Goal: Task Accomplishment & Management: Manage account settings

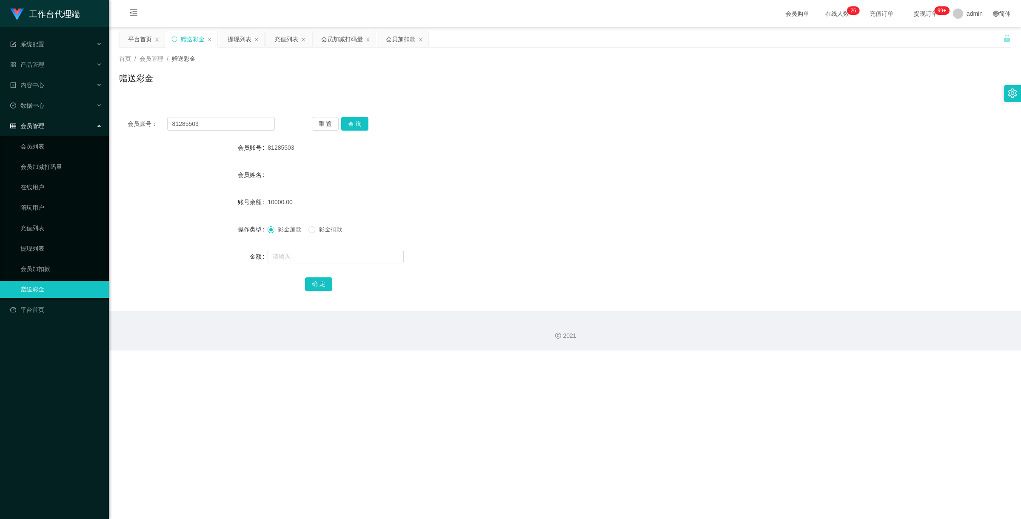
click at [135, 116] on div "会员账号： 81285503 重 置 查 询 会员账号 81285503 会员姓名 账号余额 10000.00 操作类型 彩金加款 彩金扣款 金额 确 定" at bounding box center [565, 210] width 892 height 203
type input "Mfig99"
click at [361, 122] on button "查 询" at bounding box center [354, 124] width 27 height 14
click at [320, 260] on input "text" at bounding box center [336, 257] width 136 height 14
type input "500"
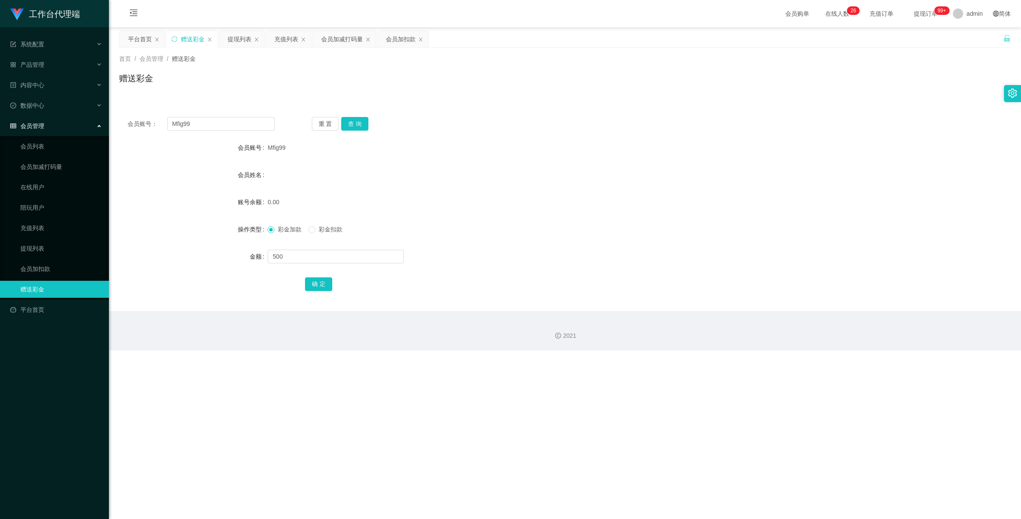
click at [322, 292] on div "确 定" at bounding box center [565, 283] width 521 height 17
click at [323, 289] on button "确 定" at bounding box center [318, 285] width 27 height 14
drag, startPoint x: 231, startPoint y: 122, endPoint x: 130, endPoint y: 122, distance: 100.9
click at [130, 122] on div "会员账号： Mfig99" at bounding box center [201, 124] width 147 height 14
paste input "81285503"
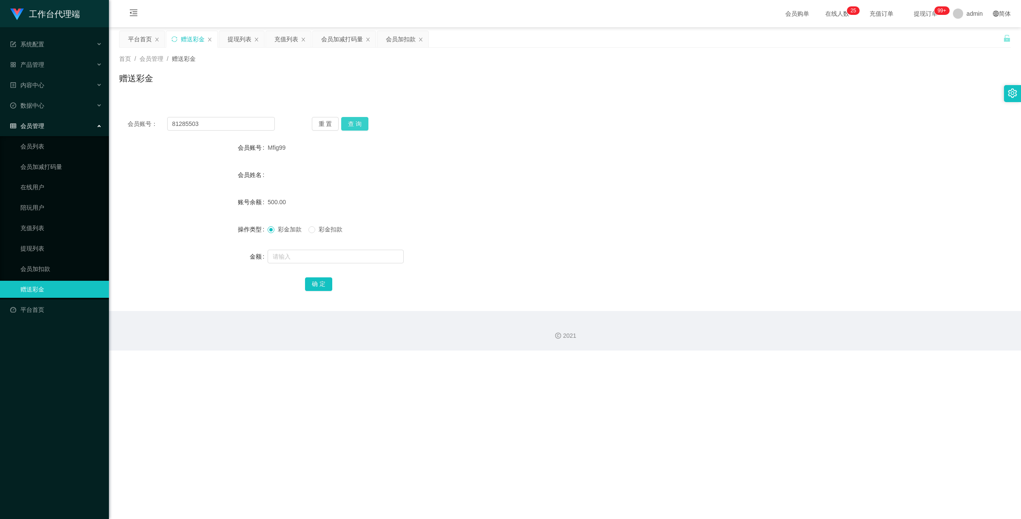
drag, startPoint x: 352, startPoint y: 124, endPoint x: 358, endPoint y: 138, distance: 15.8
click at [352, 124] on button "查 询" at bounding box center [354, 124] width 27 height 14
drag, startPoint x: 214, startPoint y: 126, endPoint x: 143, endPoint y: 114, distance: 71.7
click at [145, 115] on div "会员账号： 81285503 重 置 查 询 会员账号 81285503 会员姓名 账号余额 16000.00 操作类型 彩金加款 彩金扣款 金额 确 定" at bounding box center [565, 210] width 892 height 203
paste input "TH2232"
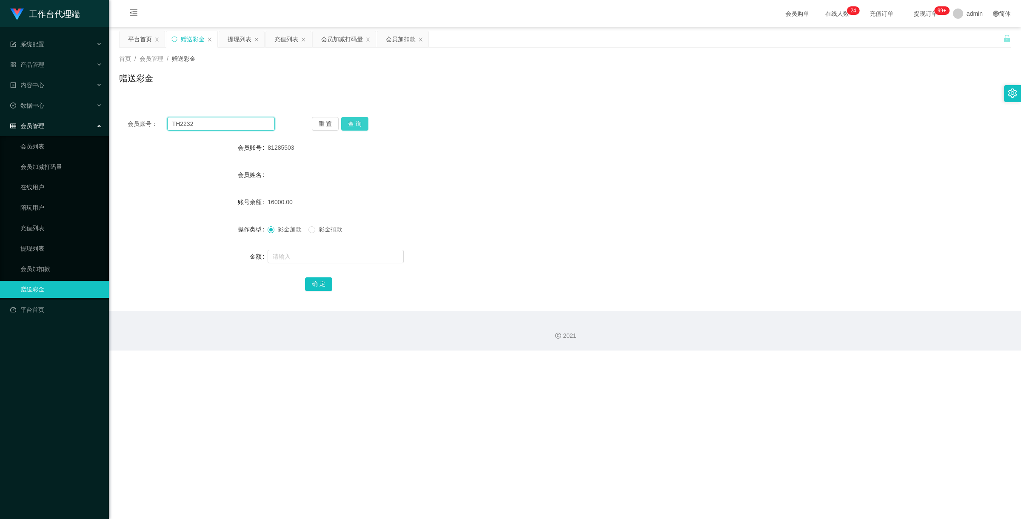
type input "TH2232"
click at [347, 124] on button "查 询" at bounding box center [354, 124] width 27 height 14
click at [328, 263] on div at bounding box center [528, 256] width 521 height 17
click at [330, 259] on input "text" at bounding box center [336, 257] width 136 height 14
type input "100"
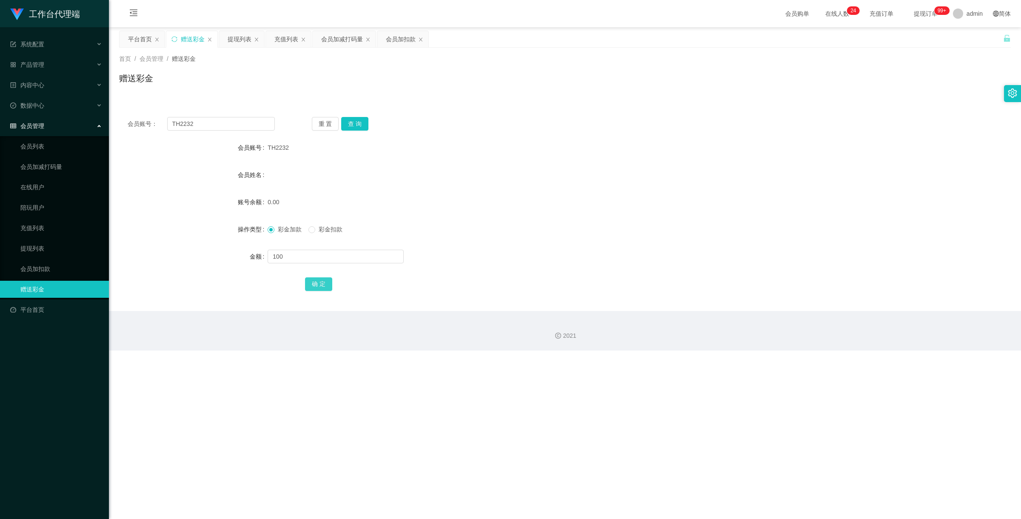
click at [320, 279] on button "确 定" at bounding box center [318, 285] width 27 height 14
click at [135, 117] on div "会员账号： TH2232" at bounding box center [201, 124] width 147 height 14
paste input "Mandyng1166"
type input "Mandyng1166"
click at [354, 126] on button "查 询" at bounding box center [354, 124] width 27 height 14
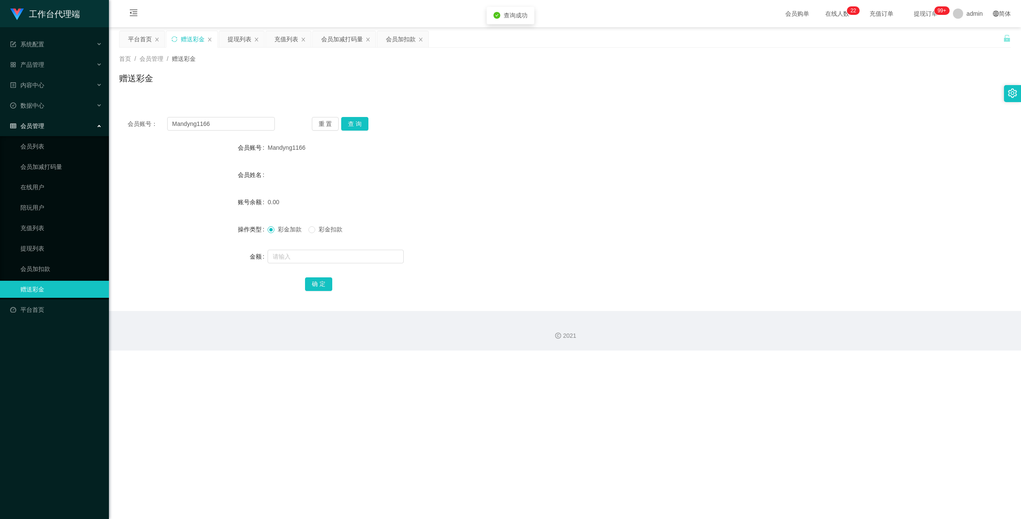
click at [316, 267] on form "会员账号 Mandyng1166 会员姓名 账号余额 0.00 操作类型 彩金加款 彩金扣款 金额 确 定" at bounding box center [565, 215] width 892 height 153
click at [317, 258] on input "text" at bounding box center [336, 257] width 136 height 14
type input "500"
click at [322, 289] on button "确 定" at bounding box center [318, 285] width 27 height 14
drag, startPoint x: 215, startPoint y: 128, endPoint x: 34, endPoint y: 77, distance: 188.3
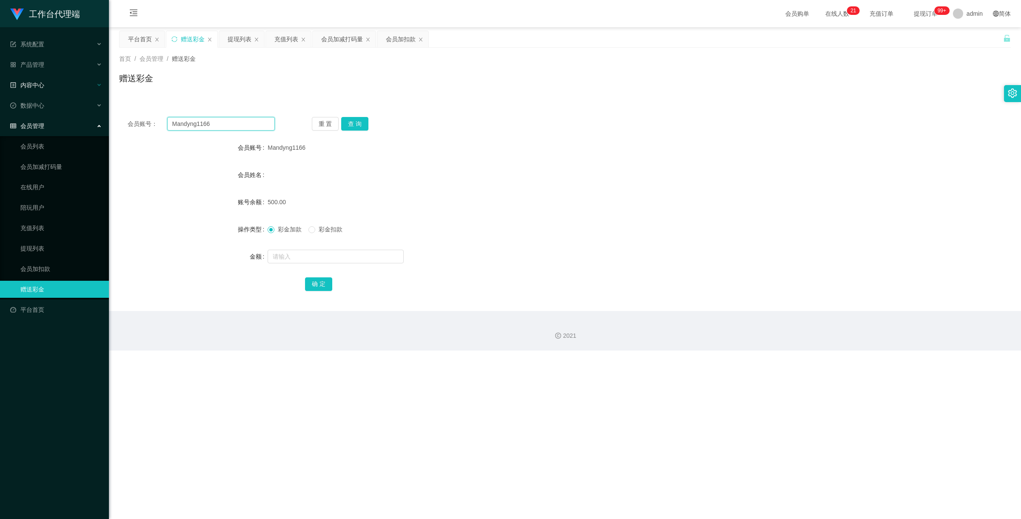
click at [37, 79] on section "工作台代理端 系统配置 系统配置列表 管理员列表 管理员分组 systemPays 产品管理 产品列表 产品预设置 开奖记录 注单管理 即时注单 内容中心 站…" at bounding box center [510, 175] width 1021 height 351
paste input "TH2232"
type input "TH2232"
click at [364, 115] on div "会员账号： TH2232 重 置 查 询 会员账号 Mandyng1166 会员姓名 账号余额 500.00 操作类型 彩金加款 彩金扣款 金额 确 定" at bounding box center [565, 210] width 892 height 203
click at [362, 117] on button "查 询" at bounding box center [354, 124] width 27 height 14
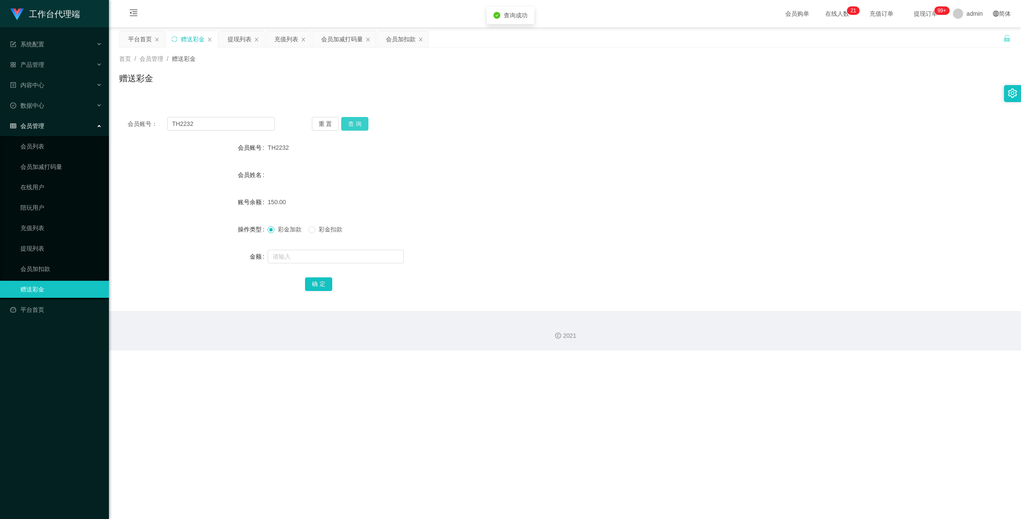
click at [364, 122] on button "查 询" at bounding box center [354, 124] width 27 height 14
click at [320, 229] on span "彩金扣款" at bounding box center [330, 229] width 31 height 7
click at [328, 260] on input "text" at bounding box center [336, 257] width 136 height 14
type input "150"
click at [320, 284] on button "确 定" at bounding box center [318, 285] width 27 height 14
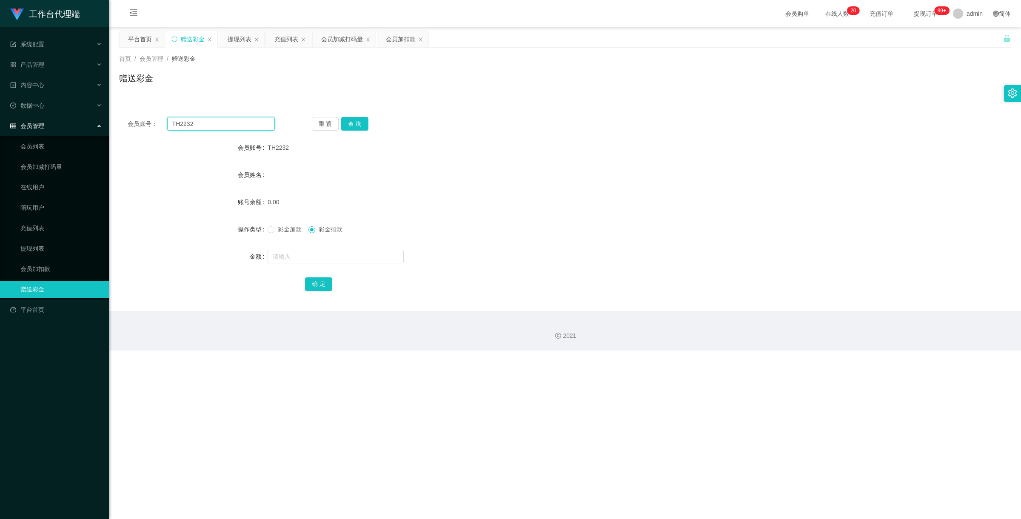
drag, startPoint x: 201, startPoint y: 124, endPoint x: 117, endPoint y: 101, distance: 86.9
click at [103, 99] on section "工作台代理端 系统配置 系统配置列表 管理员列表 管理员分组 systemPays 产品管理 产品列表 产品预设置 开奖记录 注单管理 即时注单 内容中心 站…" at bounding box center [510, 175] width 1021 height 351
paste input "lavtan"
type input "lavtan"
click at [361, 120] on button "查 询" at bounding box center [354, 124] width 27 height 14
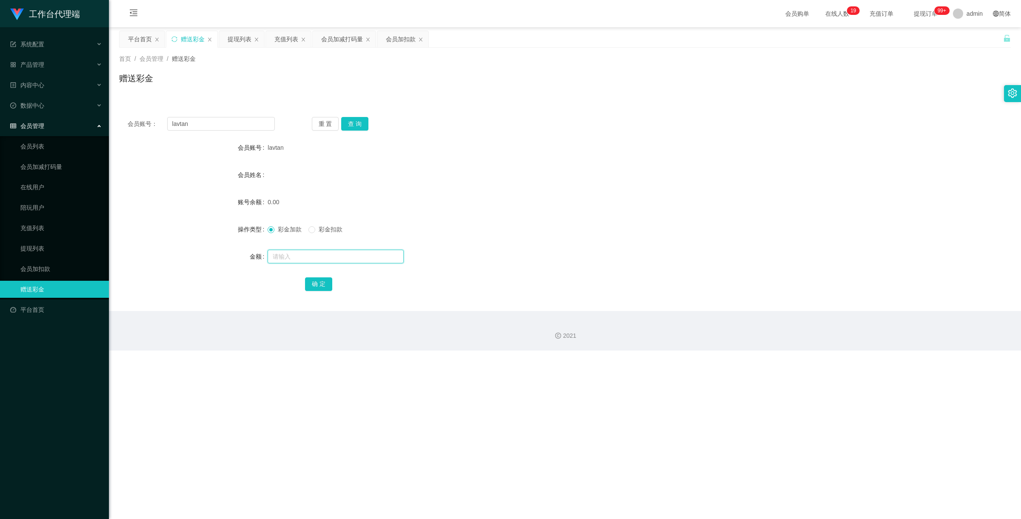
click at [316, 258] on input "text" at bounding box center [336, 257] width 136 height 14
type input "100"
click at [322, 289] on button "确 定" at bounding box center [318, 285] width 27 height 14
drag, startPoint x: 201, startPoint y: 124, endPoint x: 130, endPoint y: 113, distance: 72.3
click at [124, 113] on div "会员账号： [PERSON_NAME] 重 置 查 询 会员账号 lavtan 会员姓名 账号余额 100.00 操作类型 彩金加款 彩金扣款 金额 确 定" at bounding box center [565, 210] width 892 height 203
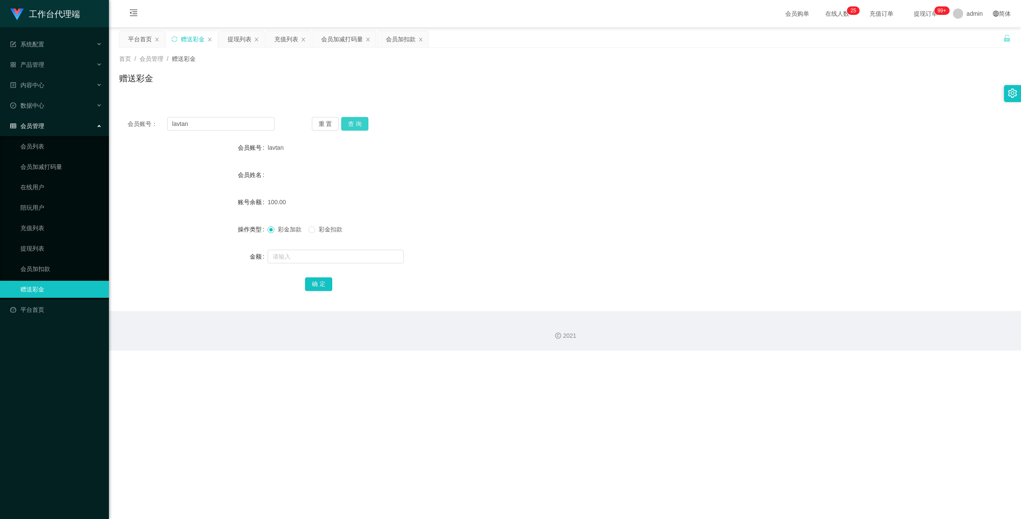
click at [352, 126] on button "查 询" at bounding box center [354, 124] width 27 height 14
click at [358, 125] on button "查 询" at bounding box center [354, 124] width 27 height 14
click at [317, 229] on span "彩金扣款" at bounding box center [330, 229] width 31 height 7
click at [320, 252] on input "text" at bounding box center [336, 257] width 136 height 14
type input "150"
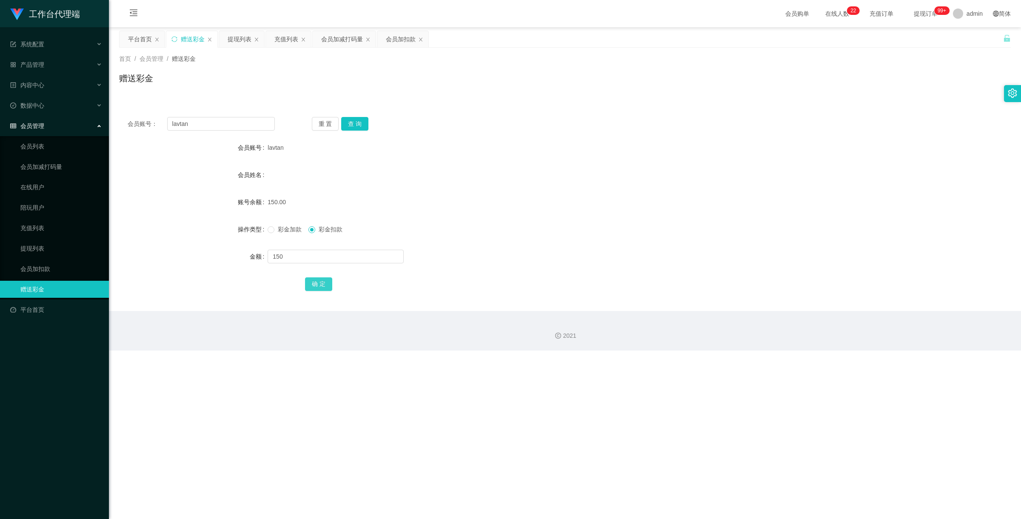
click at [324, 284] on button "确 定" at bounding box center [318, 285] width 27 height 14
